Goal: Check status: Check status

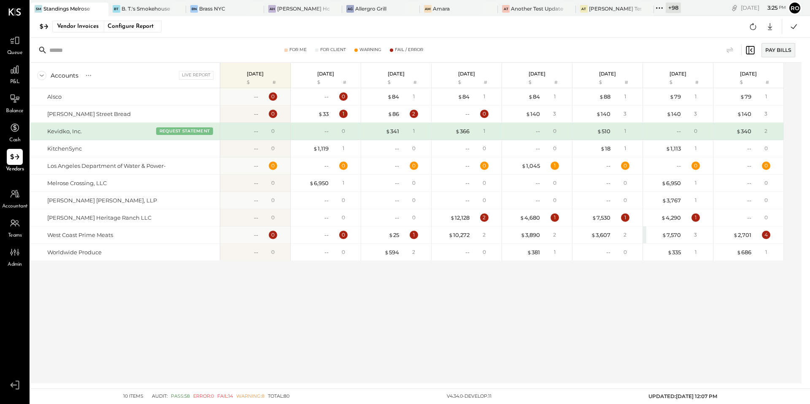
click at [753, 47] on icon at bounding box center [750, 50] width 10 height 10
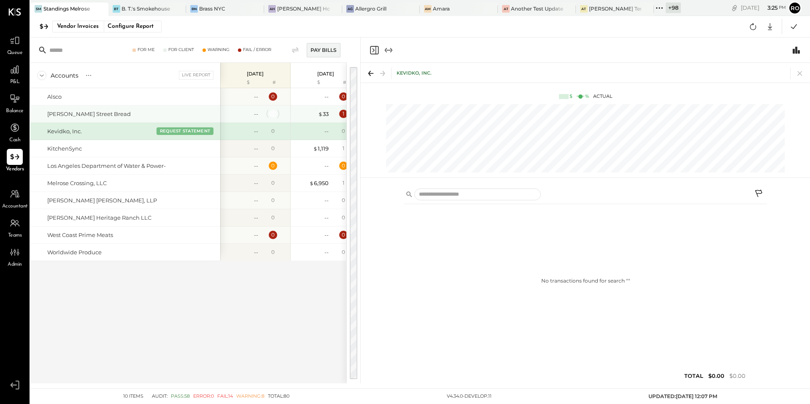
click at [271, 117] on div "0" at bounding box center [273, 114] width 8 height 8
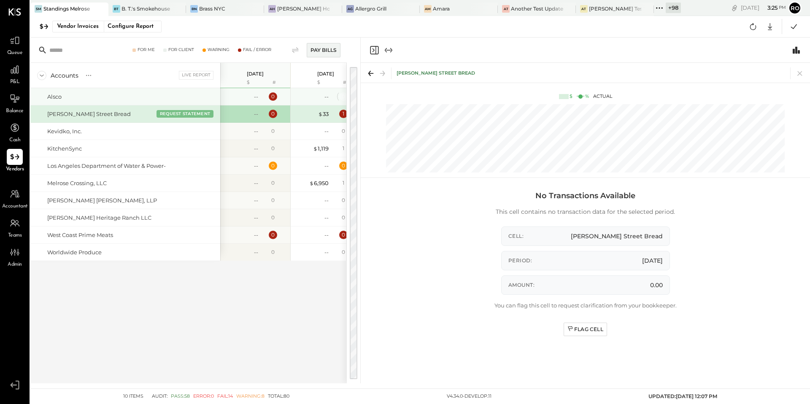
click at [342, 97] on div "0" at bounding box center [343, 96] width 3 height 7
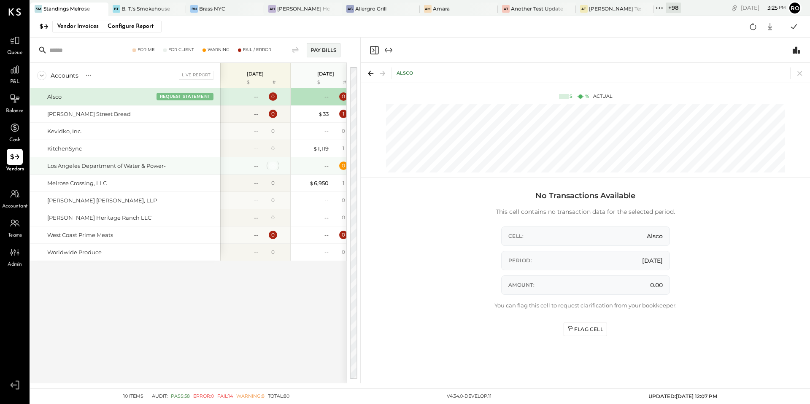
click at [274, 164] on div "0" at bounding box center [273, 166] width 8 height 8
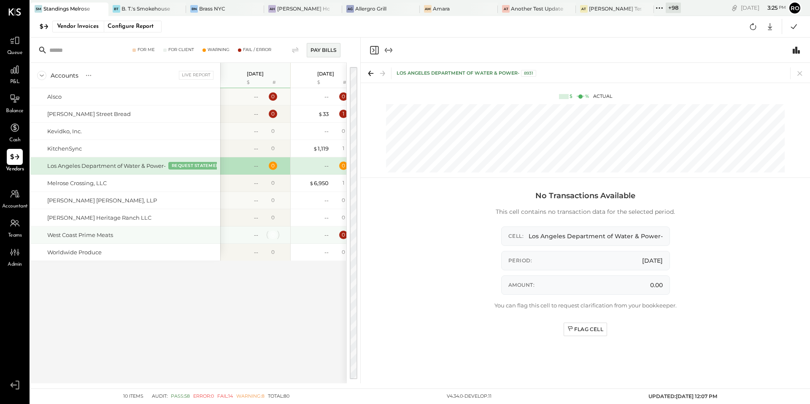
click at [273, 236] on div "0" at bounding box center [272, 234] width 3 height 7
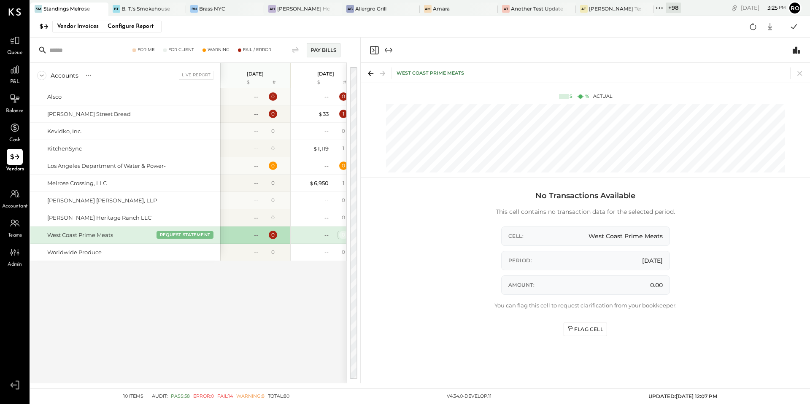
click at [344, 235] on div "0" at bounding box center [343, 234] width 3 height 7
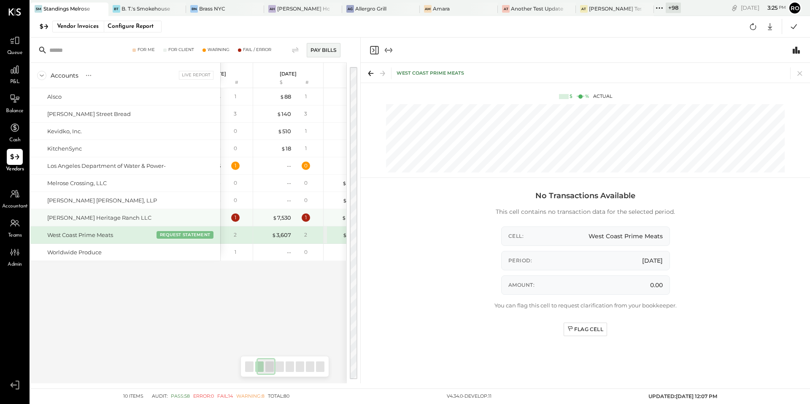
scroll to position [0, 428]
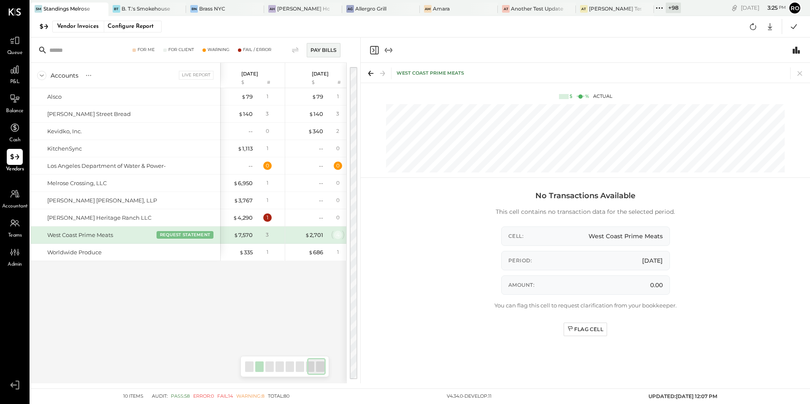
click at [340, 235] on div "4" at bounding box center [338, 235] width 8 height 8
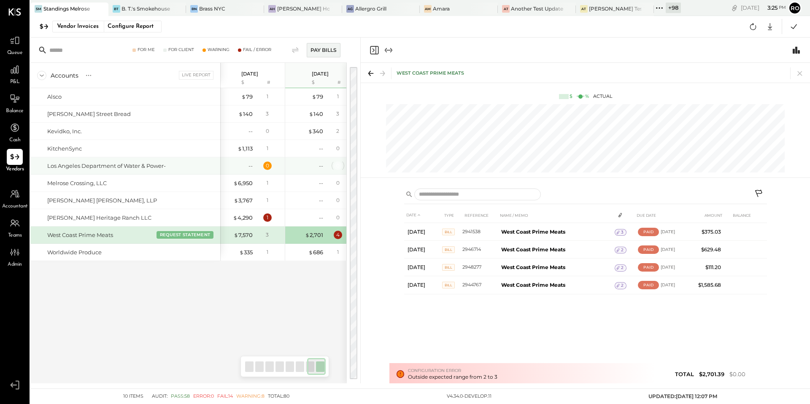
click at [339, 165] on div "0" at bounding box center [337, 165] width 3 height 7
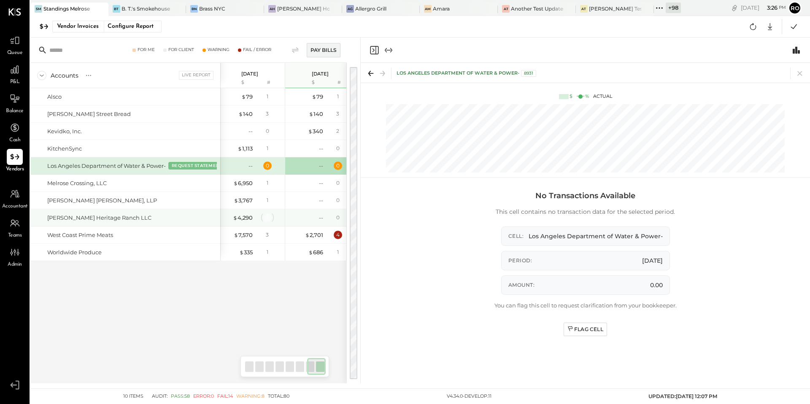
click at [268, 217] on div "1" at bounding box center [267, 217] width 8 height 8
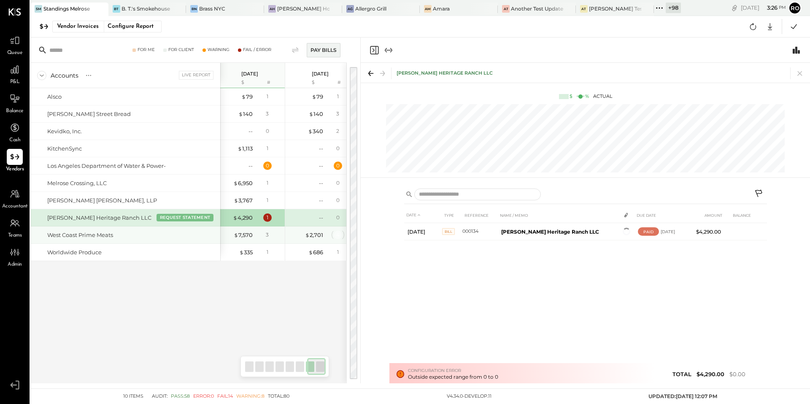
click at [337, 235] on div "4" at bounding box center [338, 235] width 8 height 8
